Goal: Transaction & Acquisition: Book appointment/travel/reservation

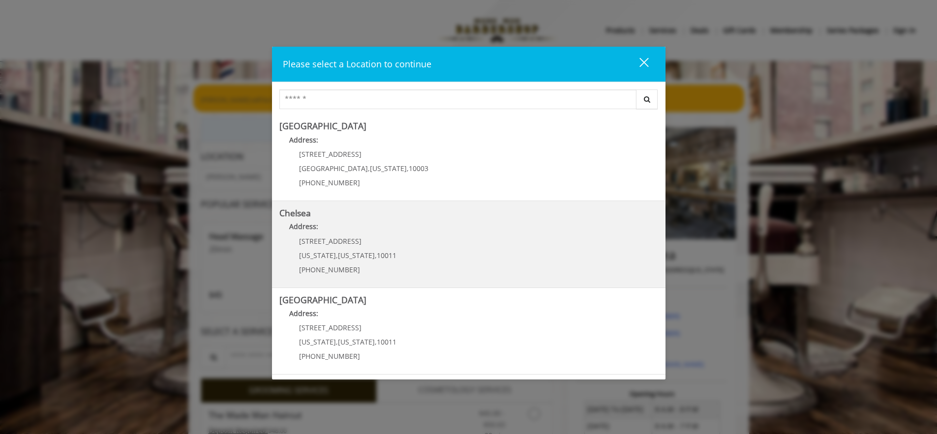
drag, startPoint x: 359, startPoint y: 243, endPoint x: 299, endPoint y: 243, distance: 60.0
click at [299, 243] on p "[STREET_ADDRESS]" at bounding box center [347, 241] width 97 height 7
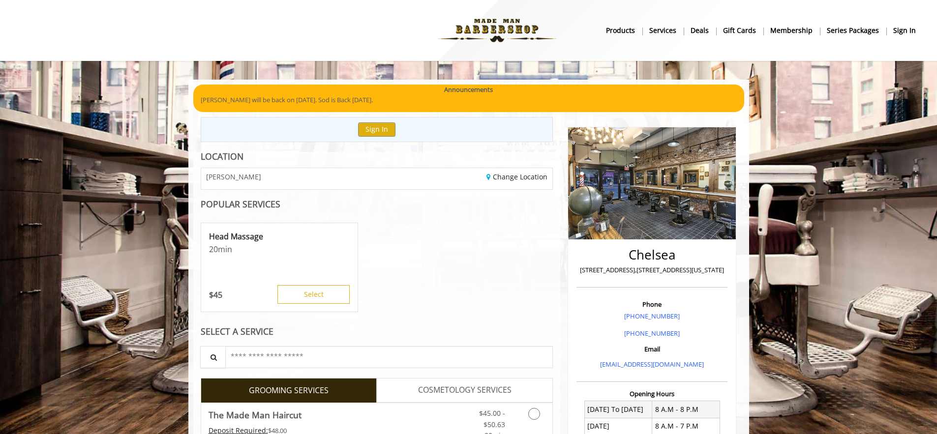
click at [650, 270] on p "[STREET_ADDRESS],[STREET_ADDRESS][US_STATE]" at bounding box center [652, 270] width 146 height 10
click at [663, 274] on p "[STREET_ADDRESS],[STREET_ADDRESS][US_STATE]" at bounding box center [652, 270] width 146 height 10
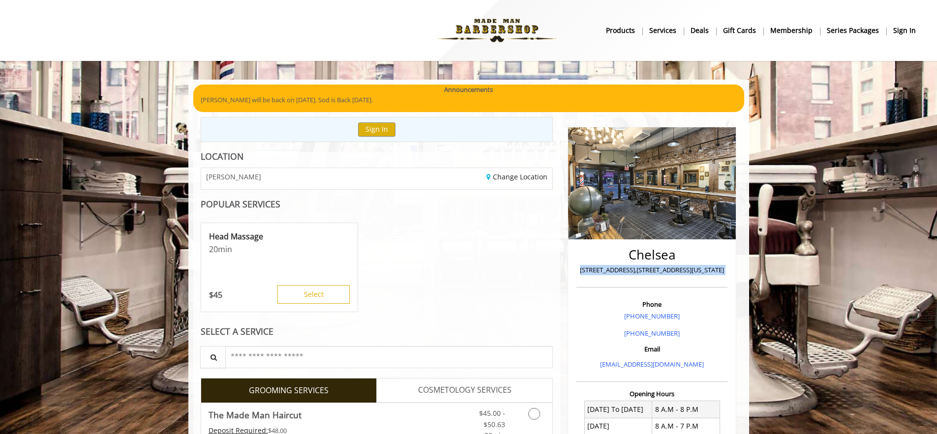
copy div "[STREET_ADDRESS],[STREET_ADDRESS][US_STATE]"
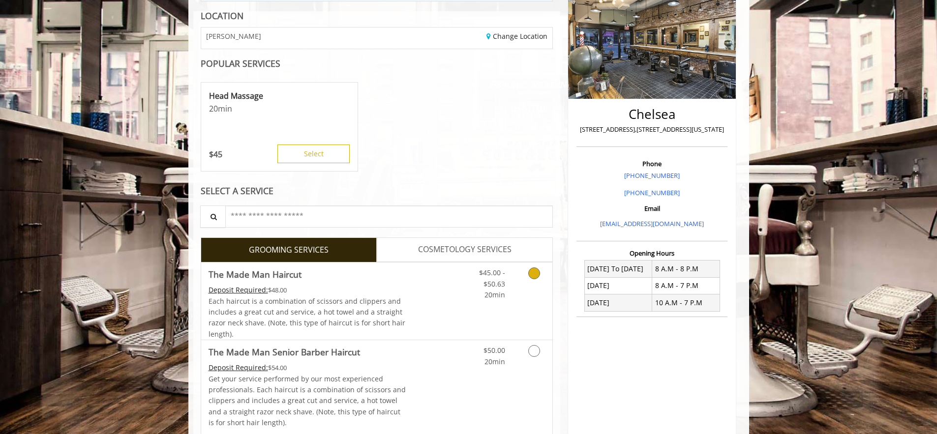
click at [534, 276] on icon "Grooming services" at bounding box center [534, 274] width 12 height 12
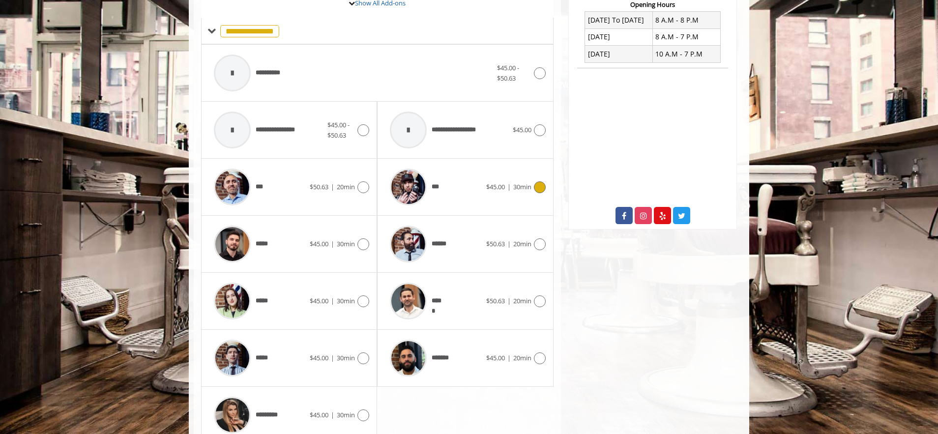
scroll to position [434, 0]
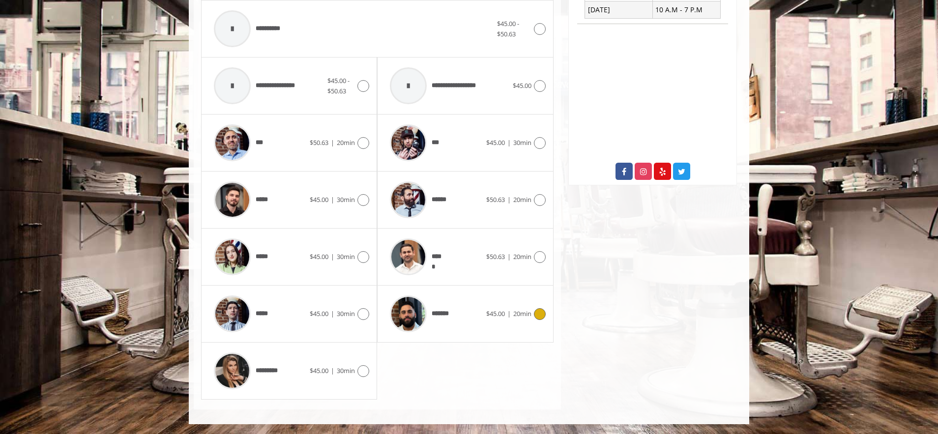
click at [411, 314] on img at bounding box center [408, 314] width 37 height 37
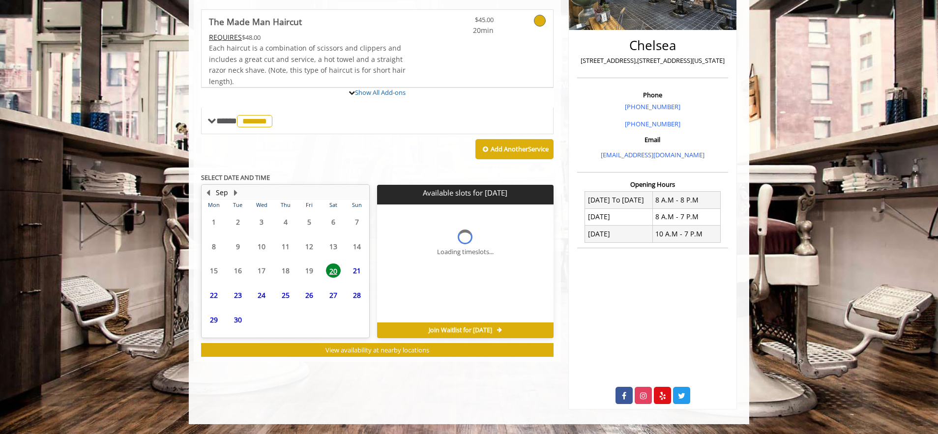
scroll to position [252, 0]
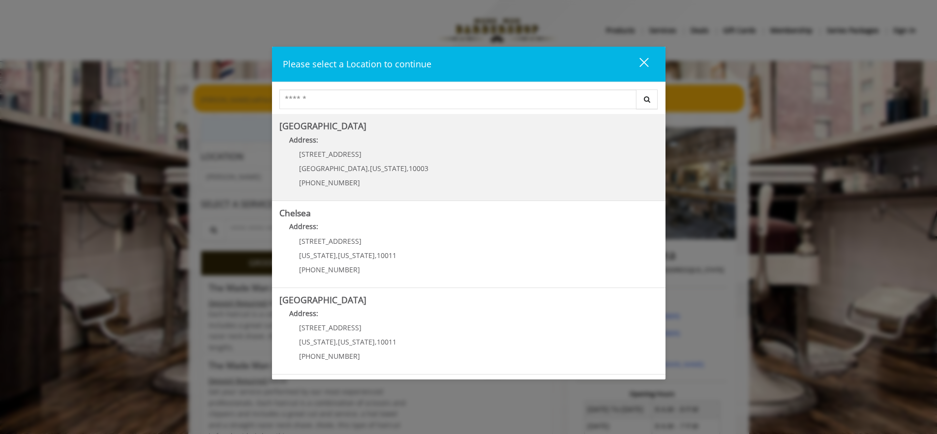
click at [391, 139] on Village "Address:" at bounding box center [468, 143] width 379 height 16
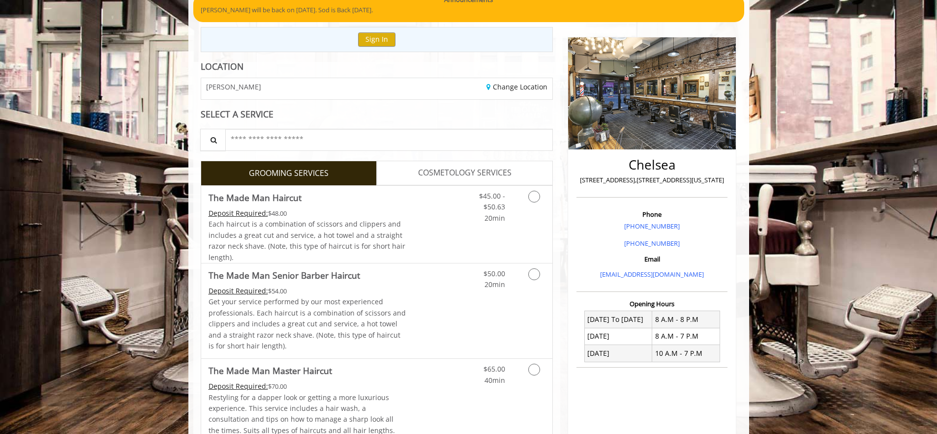
scroll to position [90, 0]
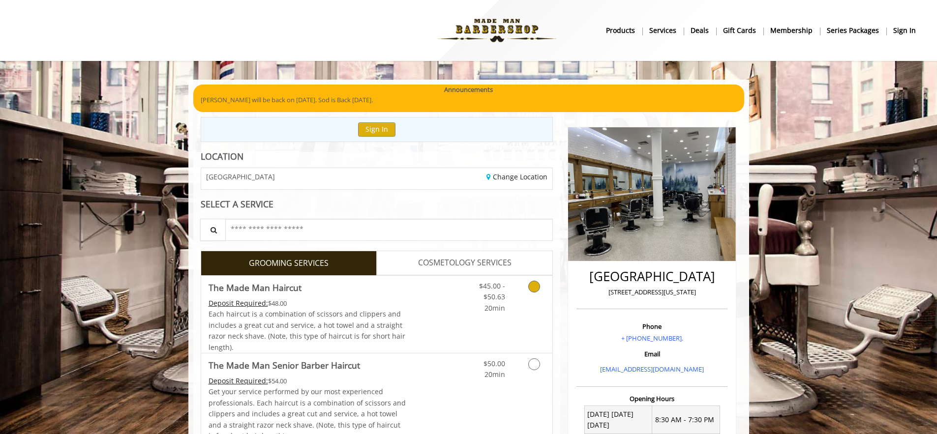
click at [538, 291] on link "Grooming services" at bounding box center [532, 295] width 25 height 38
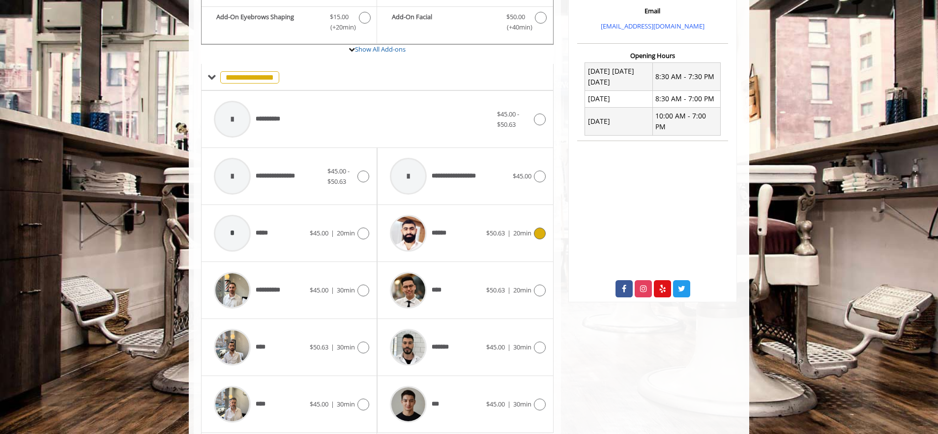
scroll to position [386, 0]
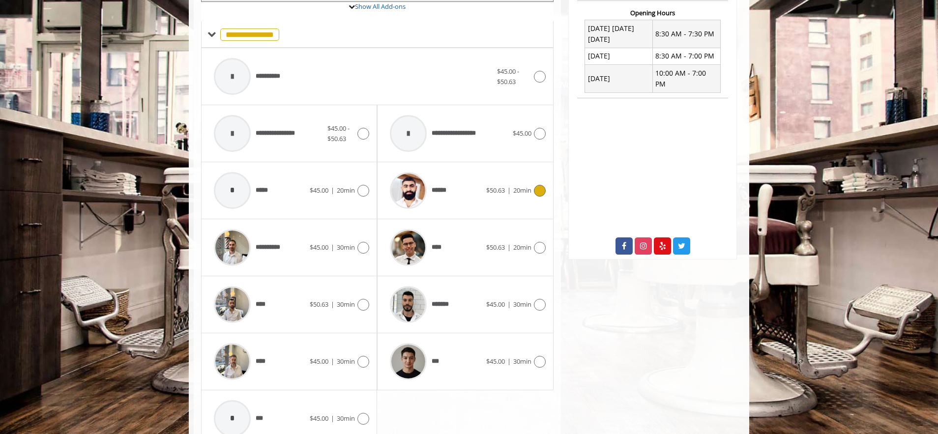
click at [515, 206] on div "****** $50.63 | 20min" at bounding box center [465, 190] width 160 height 47
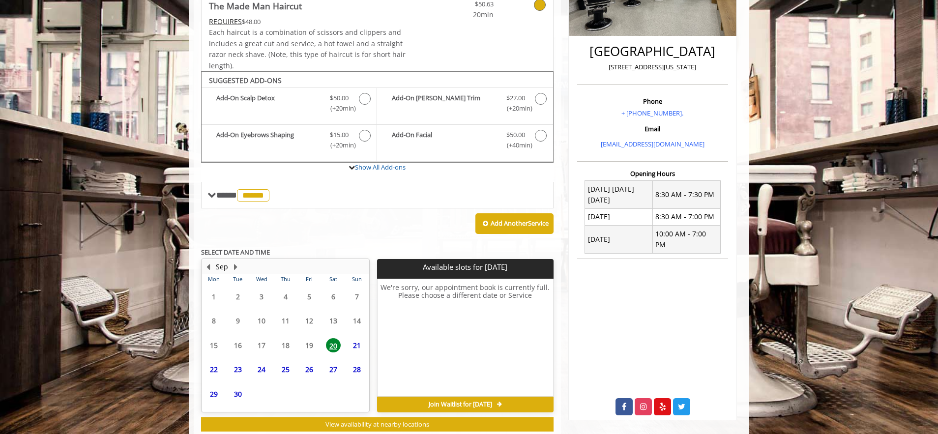
scroll to position [252, 0]
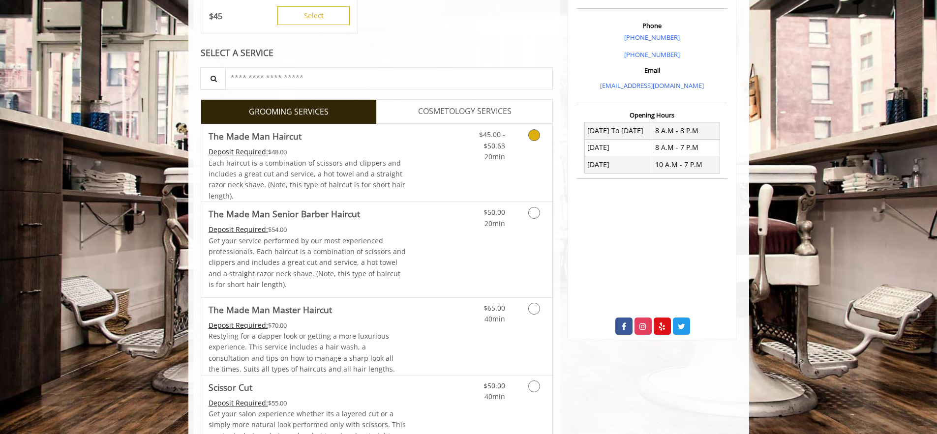
click at [537, 152] on link "Grooming services" at bounding box center [532, 143] width 25 height 38
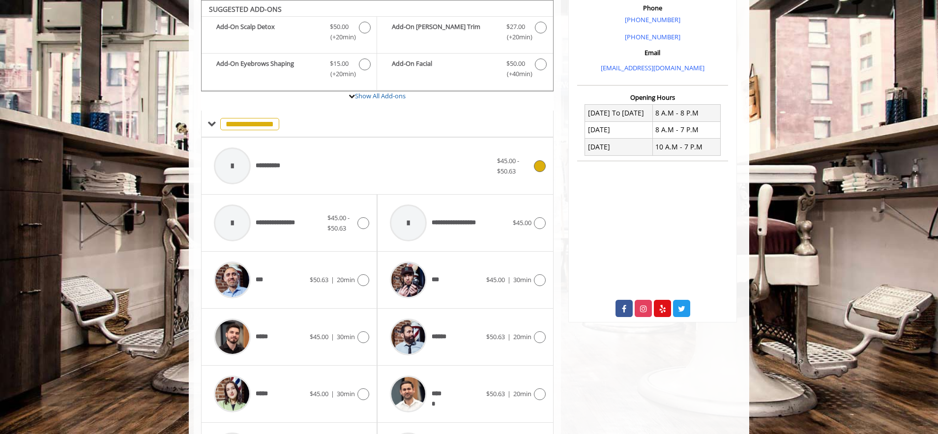
scroll to position [338, 0]
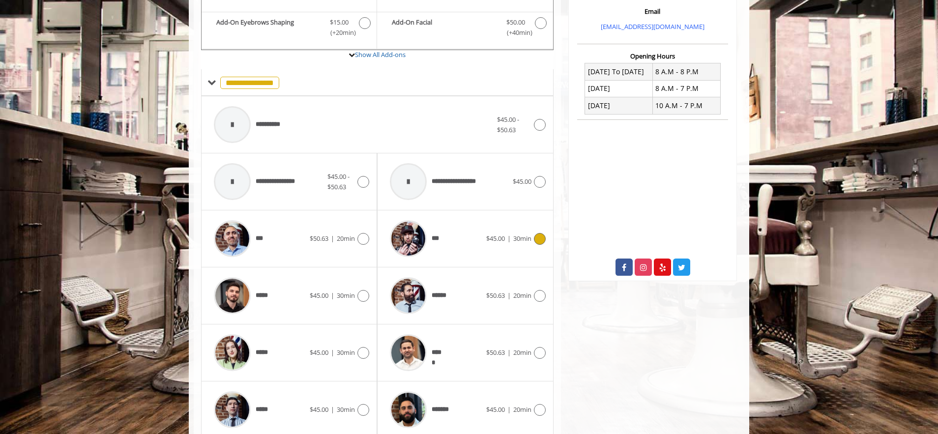
click at [533, 243] on div at bounding box center [539, 239] width 14 height 12
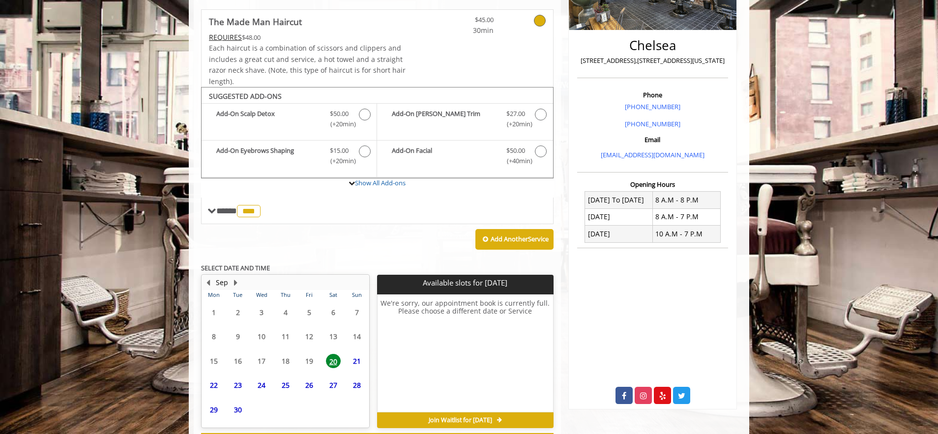
scroll to position [252, 0]
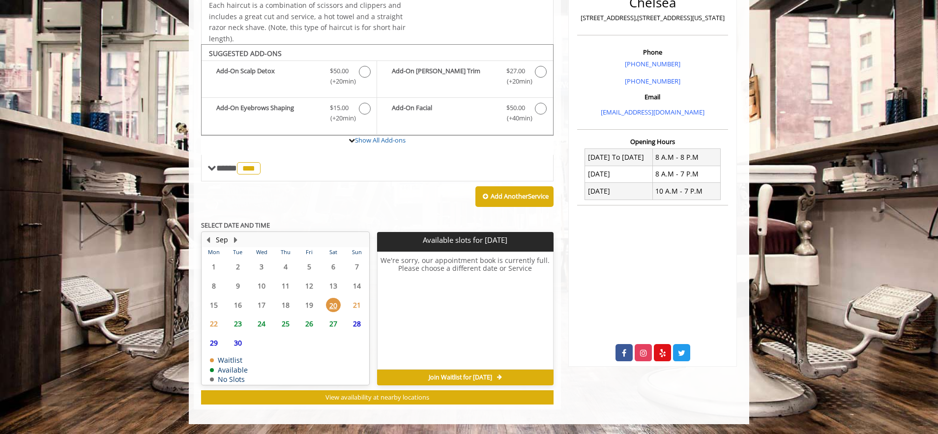
click at [469, 382] on div "Join Waitlist for [DATE]" at bounding box center [465, 378] width 176 height 16
click at [471, 377] on span "Join Waitlist for Sat, Sep 20 2025" at bounding box center [460, 378] width 63 height 8
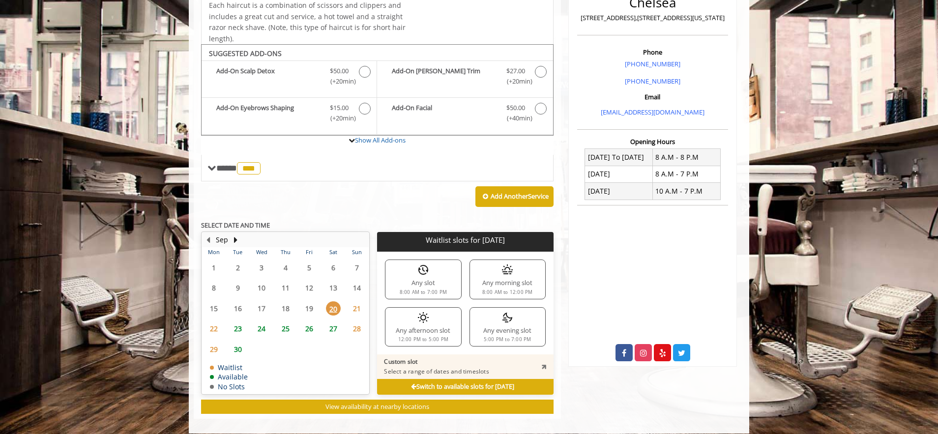
scroll to position [262, 0]
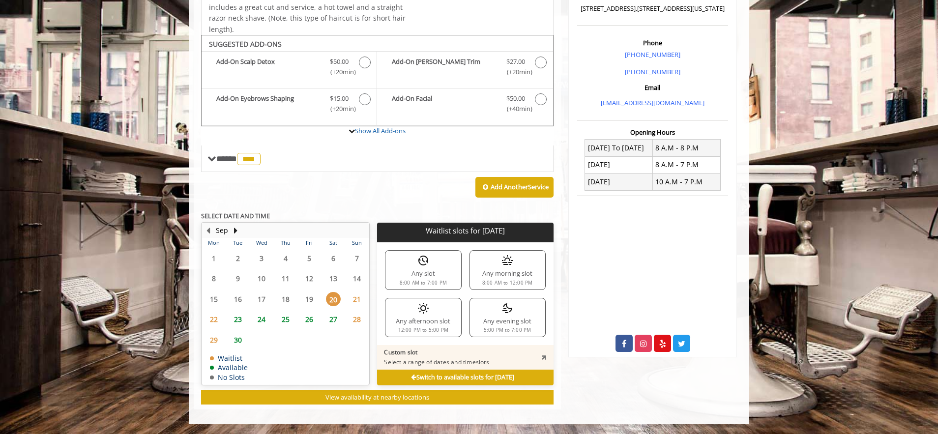
click at [414, 318] on div "Any afternoon slot 12:00 PM to 5:00 PM" at bounding box center [423, 317] width 76 height 39
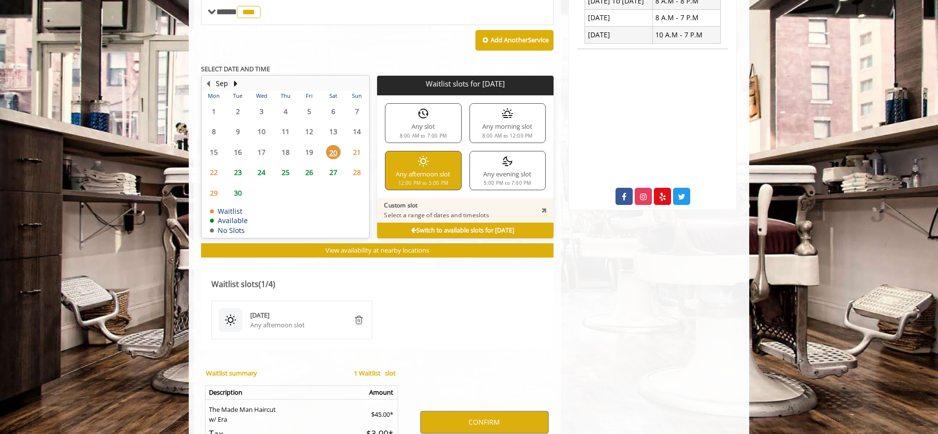
scroll to position [403, 0]
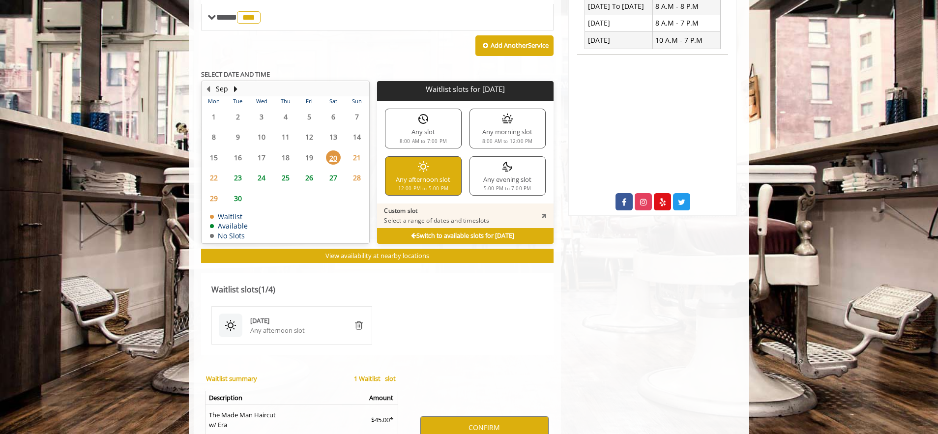
click at [359, 157] on span "21" at bounding box center [357, 157] width 15 height 14
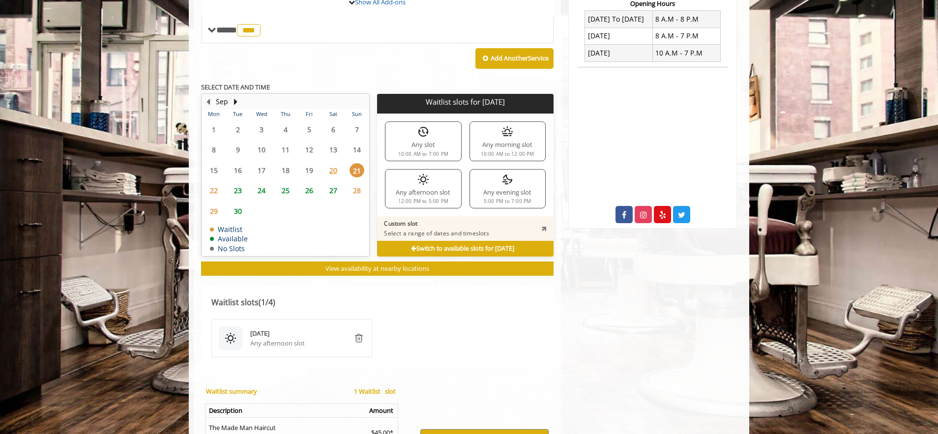
scroll to position [358, 0]
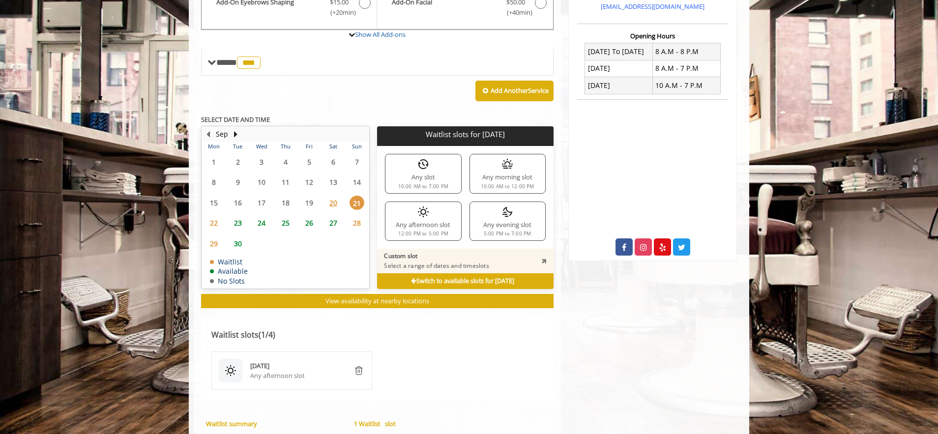
click at [391, 281] on div "Switch to available slots for Sun, Sep 21 2025" at bounding box center [465, 281] width 176 height 16
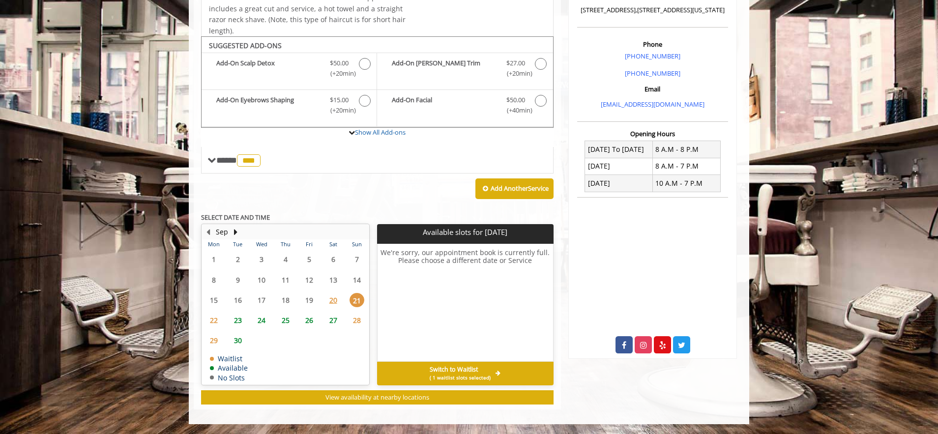
click at [215, 321] on span "22" at bounding box center [214, 320] width 15 height 14
click at [235, 323] on span "23" at bounding box center [238, 320] width 15 height 14
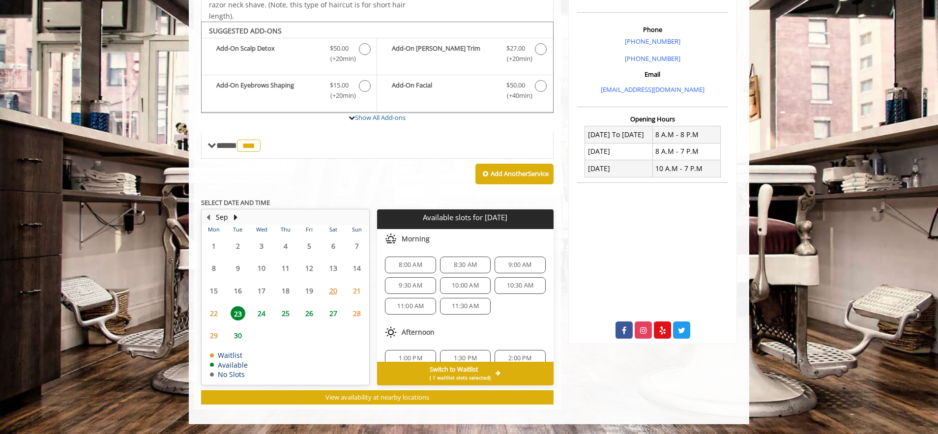
click at [355, 291] on span "21" at bounding box center [357, 291] width 15 height 14
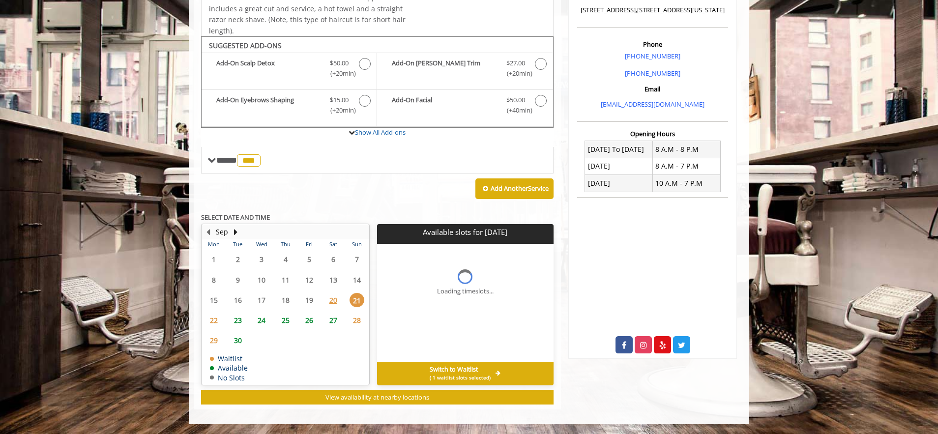
scroll to position [260, 0]
click at [463, 372] on span "Switch to Waitlist" at bounding box center [454, 370] width 48 height 8
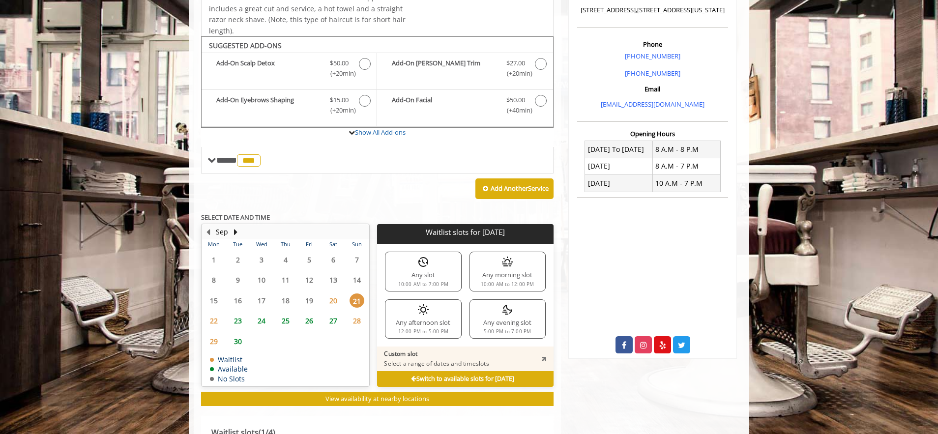
click at [451, 328] on div "Any afternoon slot 12:00 PM to 5:00 PM" at bounding box center [423, 318] width 76 height 39
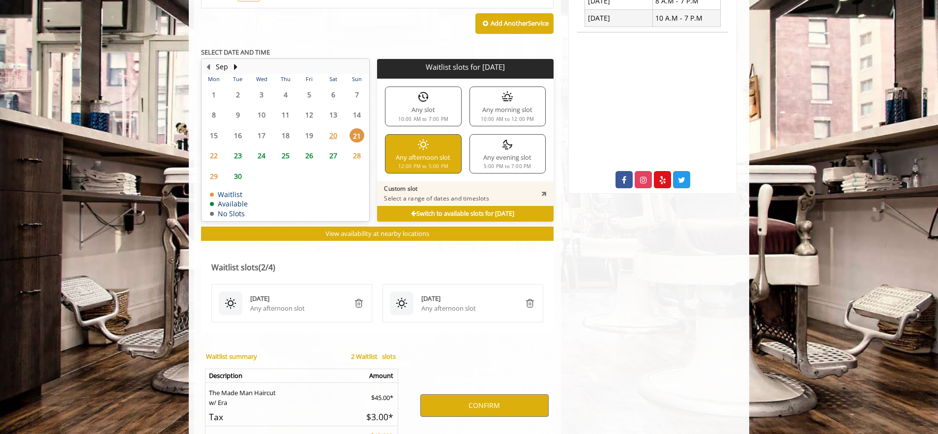
scroll to position [432, 0]
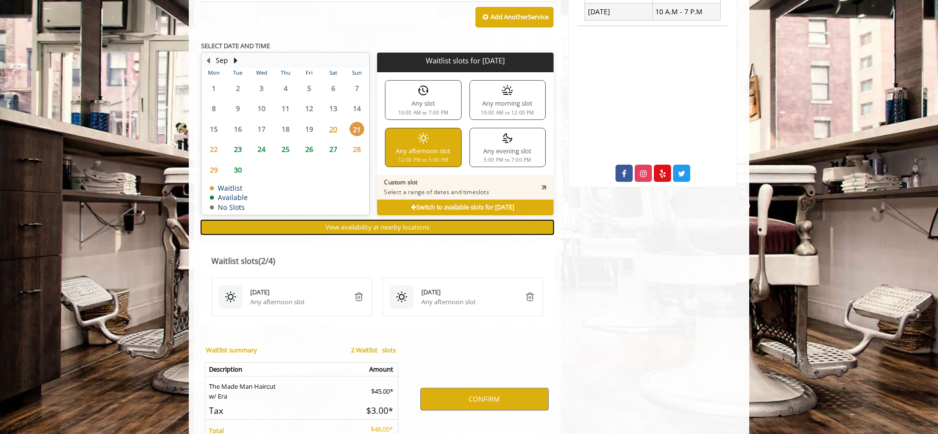
click at [420, 226] on span "View availability at nearby locations" at bounding box center [378, 227] width 104 height 9
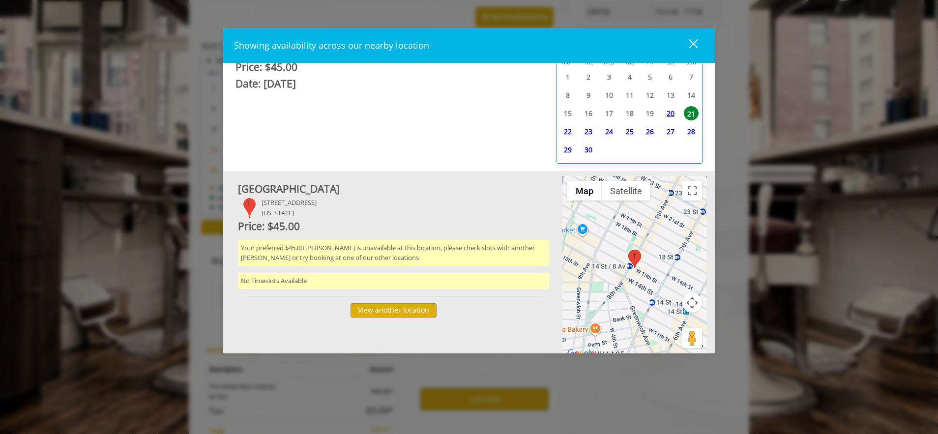
scroll to position [0, 0]
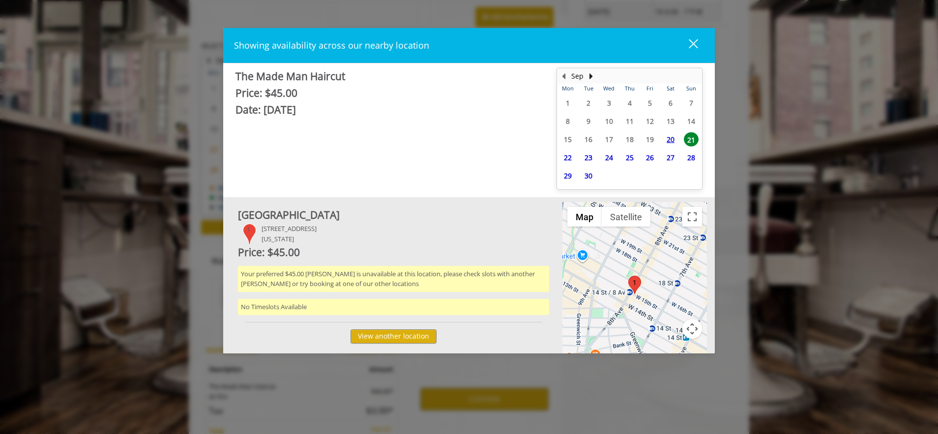
click at [698, 46] on button "close" at bounding box center [687, 45] width 33 height 20
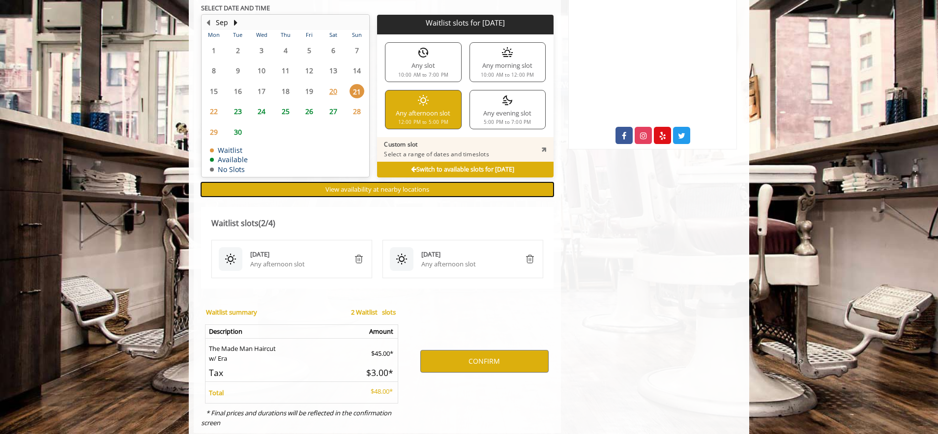
scroll to position [493, 0]
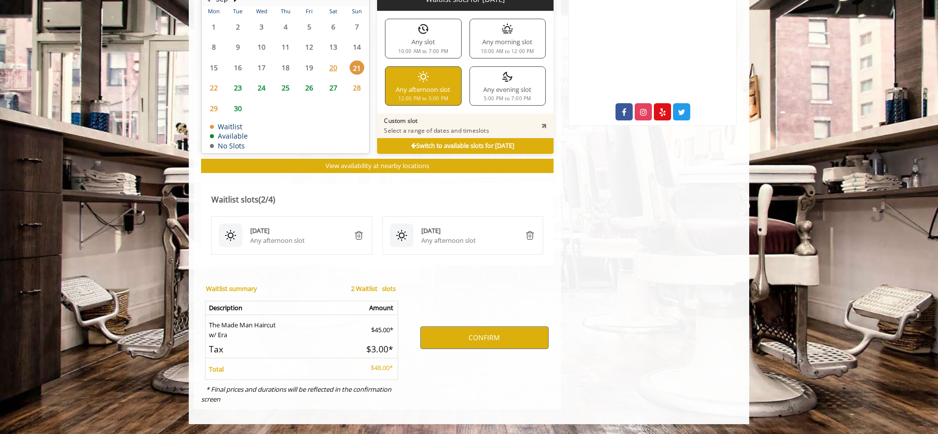
click at [430, 231] on div "Sep 21 2025" at bounding box center [468, 231] width 95 height 10
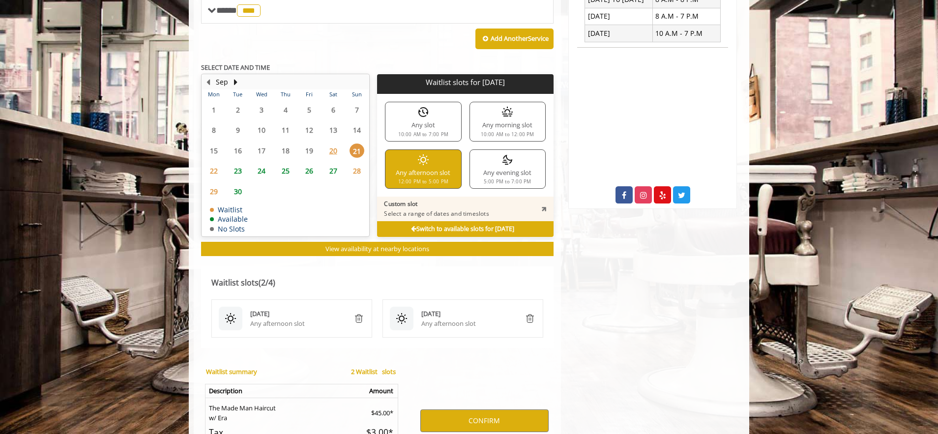
scroll to position [404, 0]
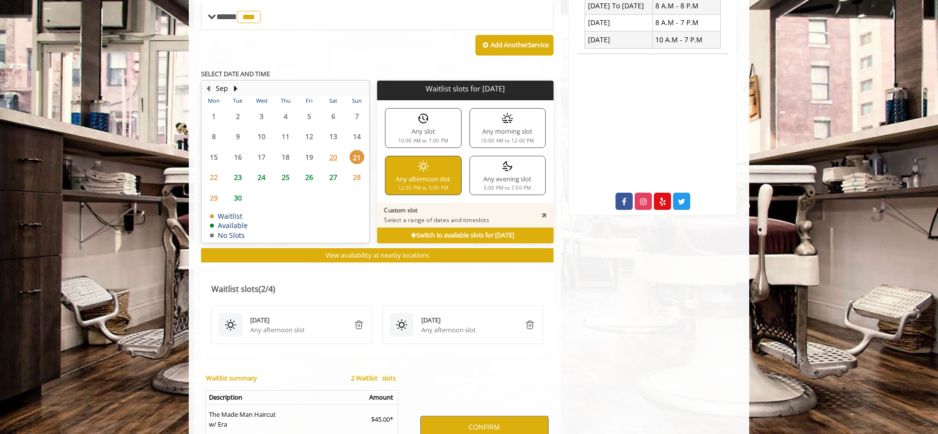
click at [359, 325] on img "remove" at bounding box center [359, 325] width 12 height 12
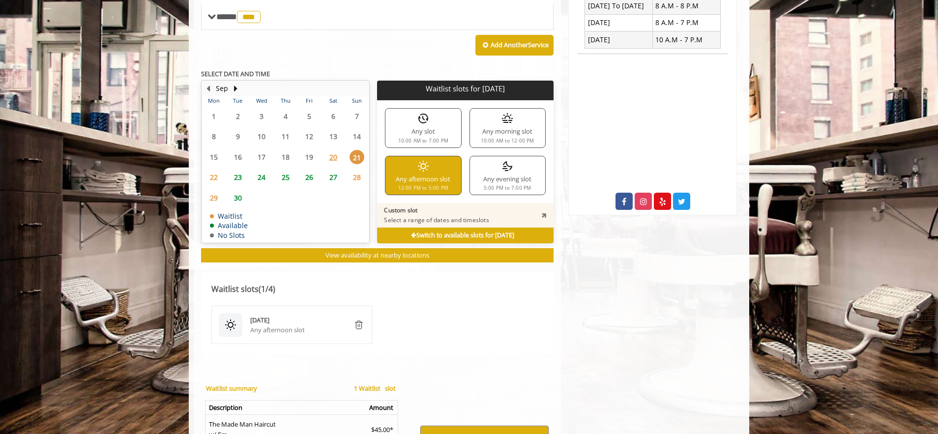
scroll to position [504, 0]
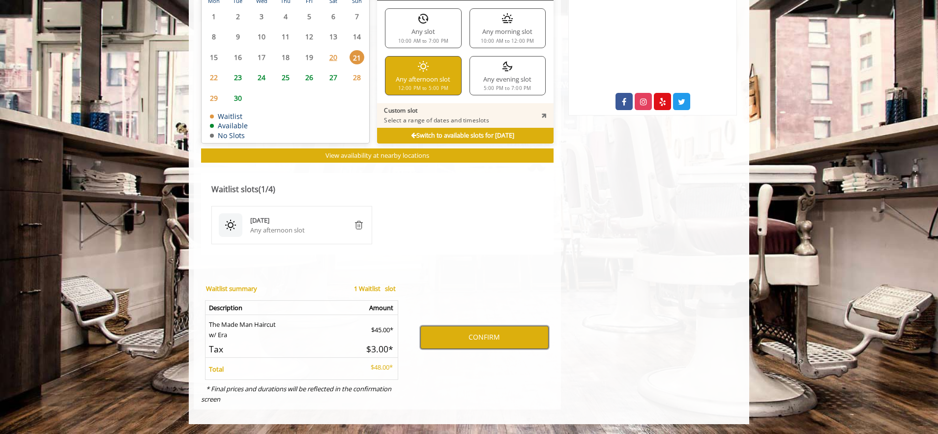
click at [451, 337] on button "CONFIRM" at bounding box center [484, 337] width 128 height 23
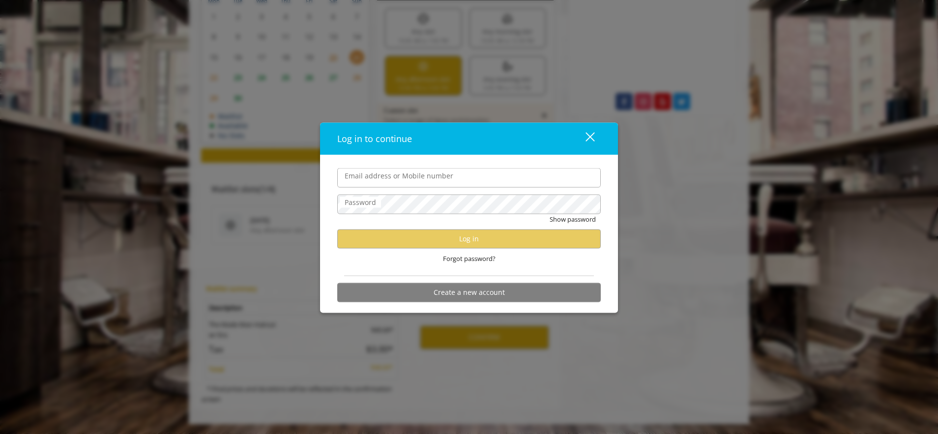
click at [588, 139] on div "close dialog" at bounding box center [590, 136] width 9 height 9
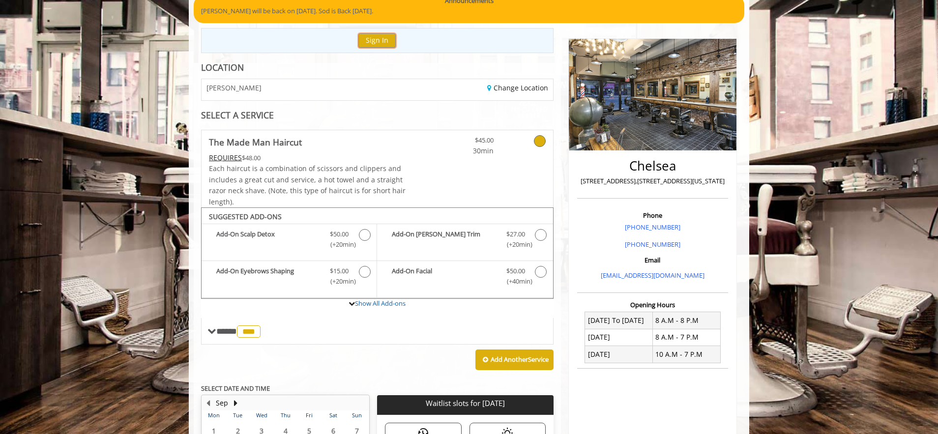
scroll to position [90, 0]
